Goal: Task Accomplishment & Management: Use online tool/utility

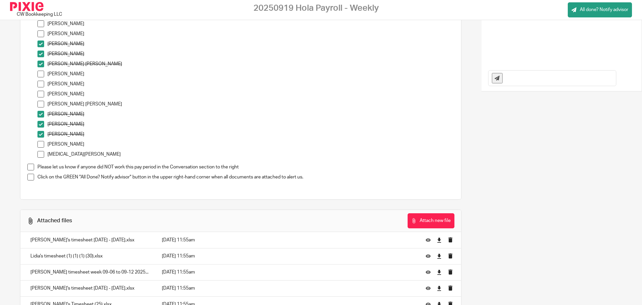
scroll to position [277, 0]
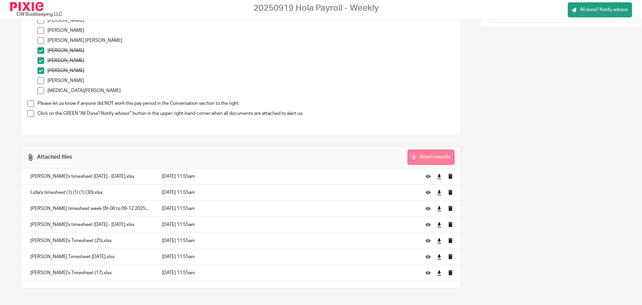
click at [425, 155] on button "Attach new file" at bounding box center [431, 156] width 47 height 15
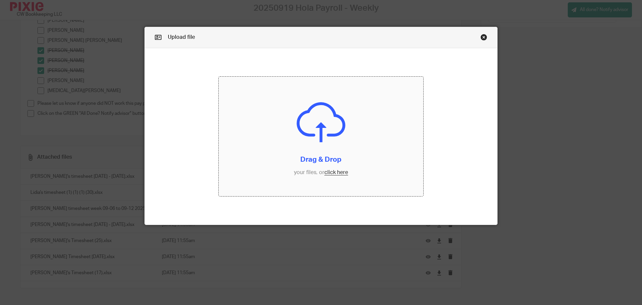
click at [330, 176] on input "file" at bounding box center [321, 137] width 205 height 120
click at [483, 35] on link "Close this dialog window" at bounding box center [484, 38] width 7 height 9
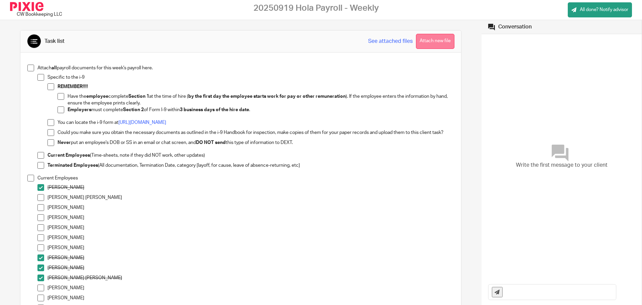
click at [424, 39] on button "Attach new file" at bounding box center [435, 41] width 38 height 15
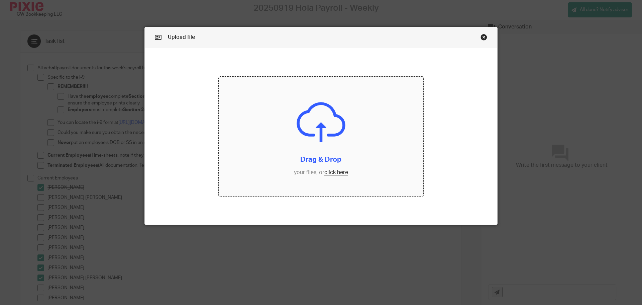
click at [337, 174] on input "file" at bounding box center [321, 137] width 205 height 120
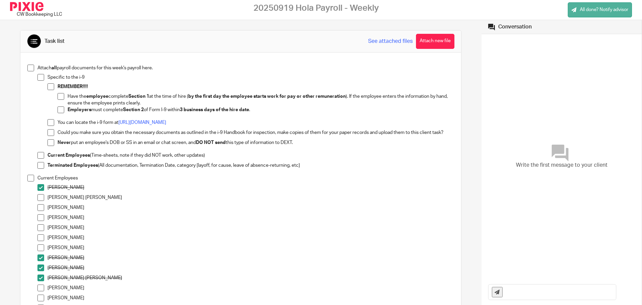
click at [623, 6] on link "All done? Notify advisor" at bounding box center [600, 9] width 64 height 15
